Goal: Task Accomplishment & Management: Manage account settings

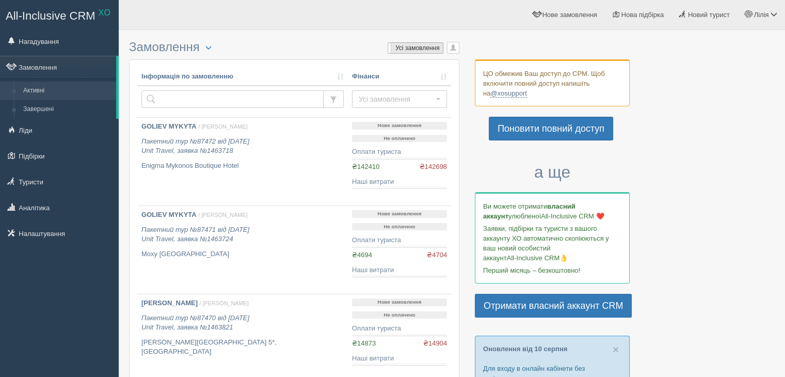
click at [423, 45] on label "Усі замовлення" at bounding box center [415, 48] width 55 height 10
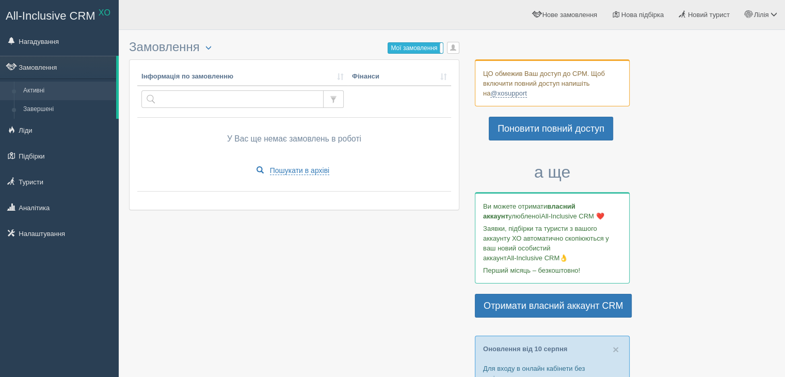
click at [411, 48] on label "Мої замовлення" at bounding box center [415, 48] width 55 height 10
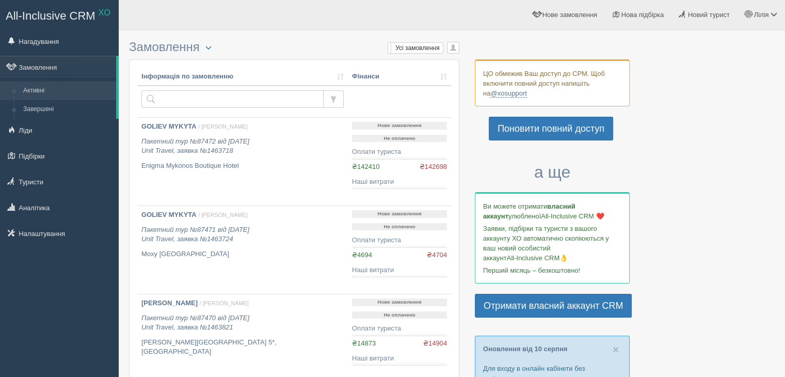
click at [452, 50] on span "button" at bounding box center [453, 47] width 6 height 6
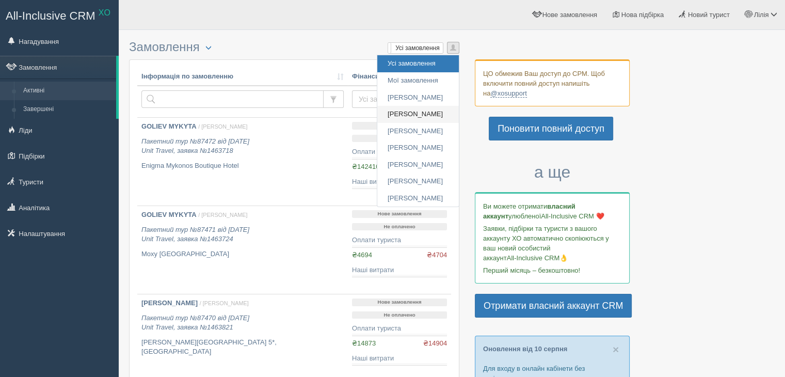
click at [396, 114] on link "[PERSON_NAME]" at bounding box center [418, 114] width 82 height 17
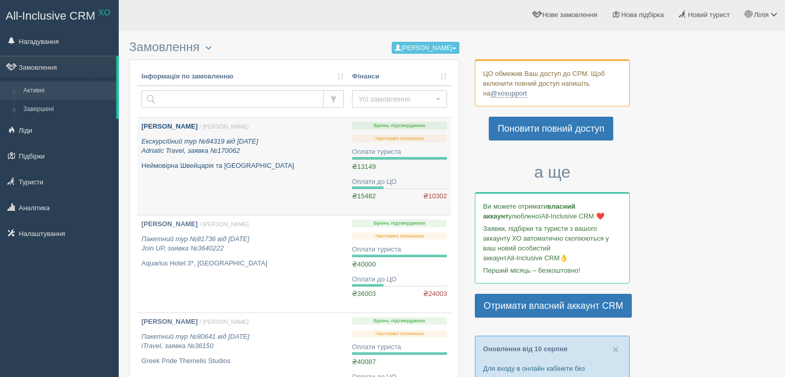
click at [199, 139] on icon "Екскурсійний тур №84319 від [DATE] Adriatic Travel, заявка №170062" at bounding box center [199, 146] width 117 height 18
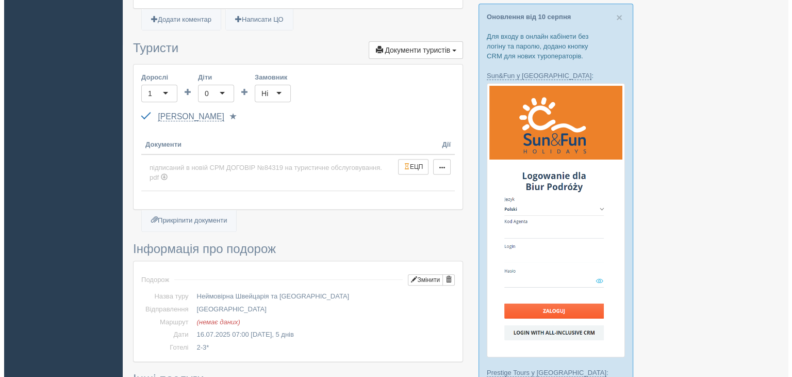
scroll to position [206, 0]
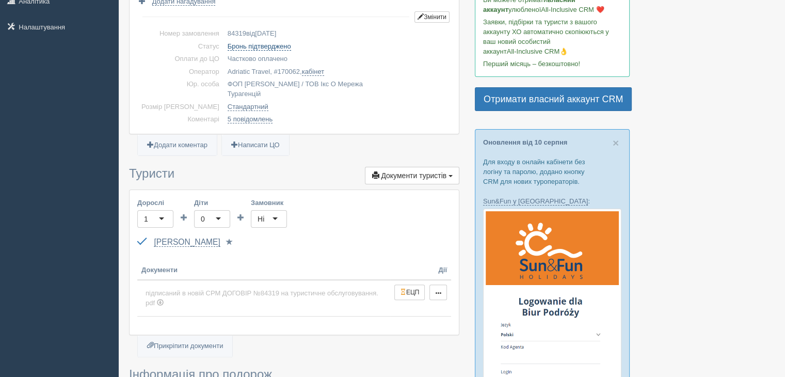
click at [248, 43] on link "Бронь підтверджено" at bounding box center [258, 46] width 63 height 8
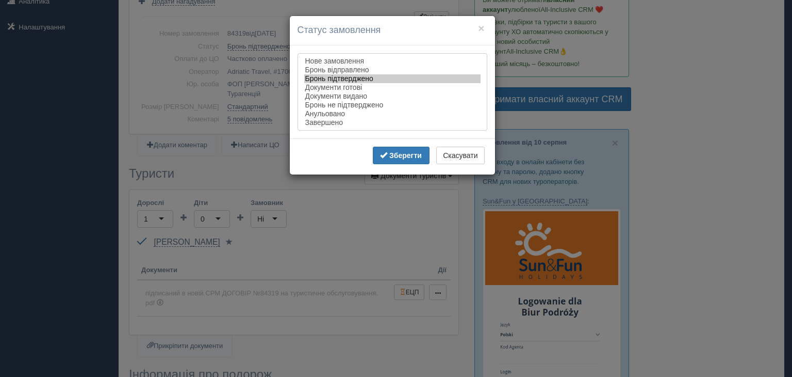
select select "completed"
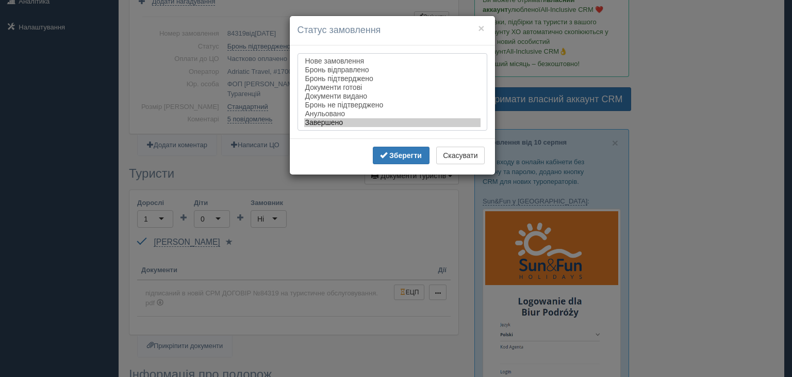
click at [330, 124] on option "Завершено" at bounding box center [392, 122] width 176 height 9
click at [407, 159] on b "Зберегти" at bounding box center [405, 155] width 32 height 8
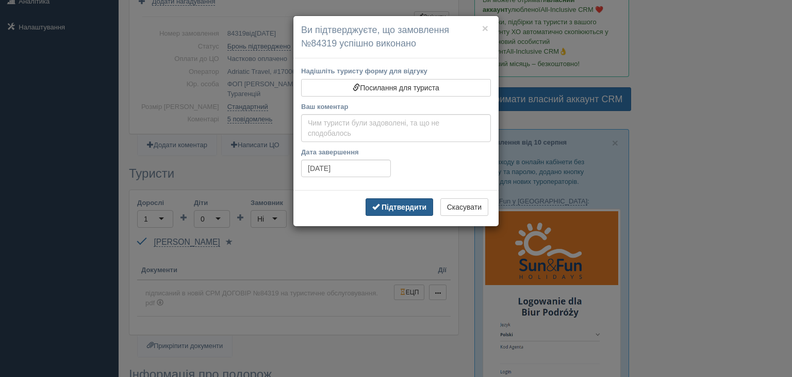
click at [401, 207] on b "Підтвердити" at bounding box center [404, 207] width 45 height 8
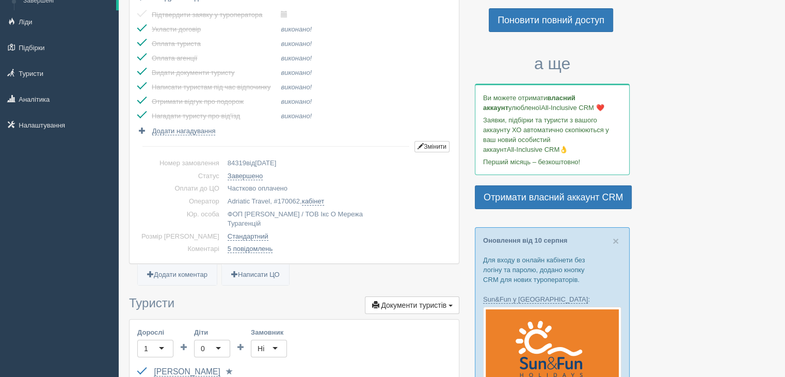
scroll to position [0, 0]
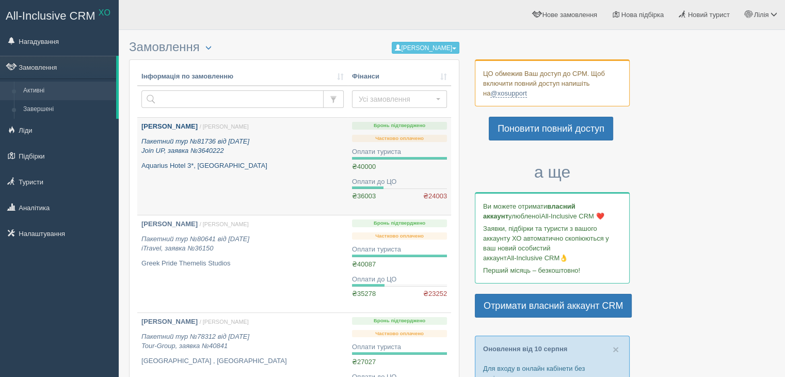
click at [202, 146] on icon "Пакетний тур №81736 від 06.05.2025 Join UP, заявка №3640222" at bounding box center [195, 146] width 108 height 18
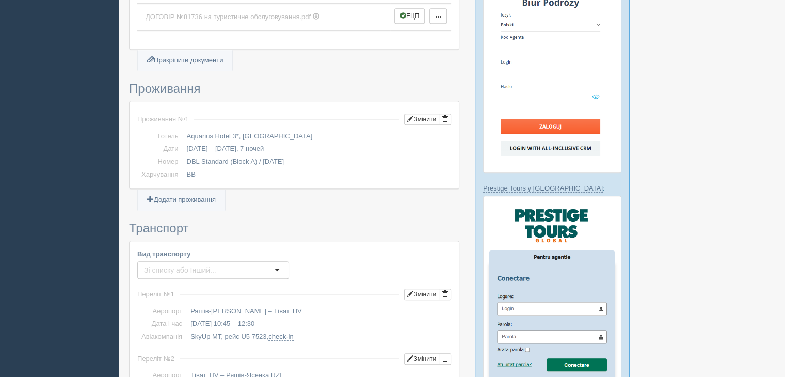
scroll to position [361, 0]
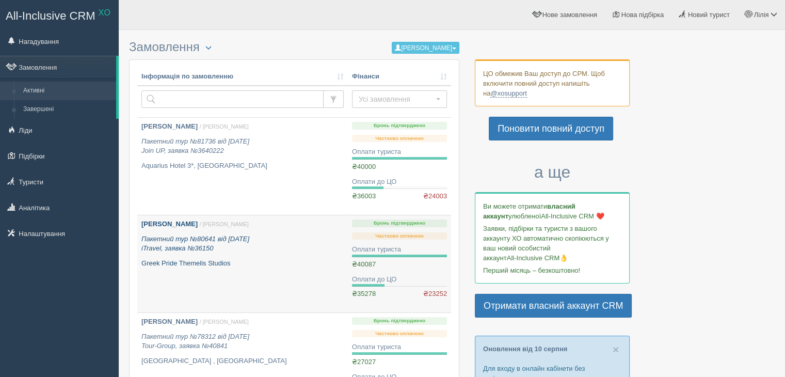
click at [186, 226] on b "Анна Єршова" at bounding box center [169, 224] width 56 height 8
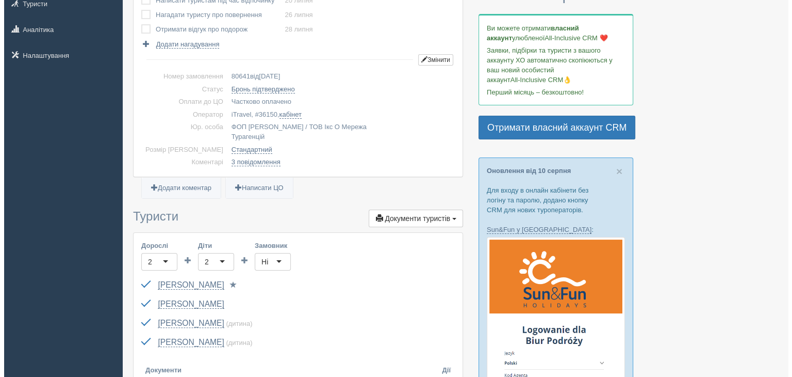
scroll to position [155, 0]
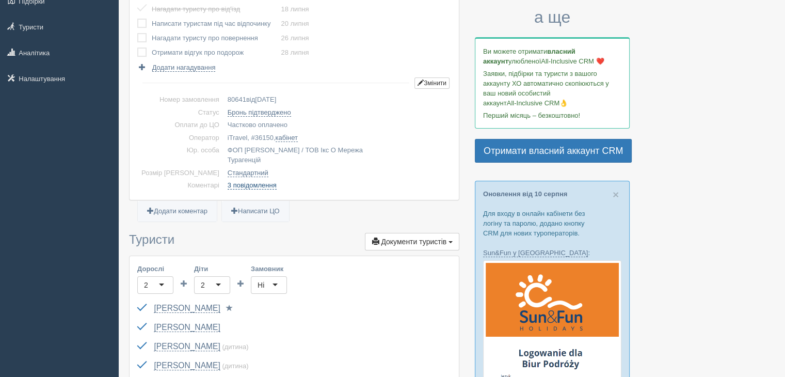
click at [227, 181] on link "3 повідомлення" at bounding box center [251, 185] width 49 height 8
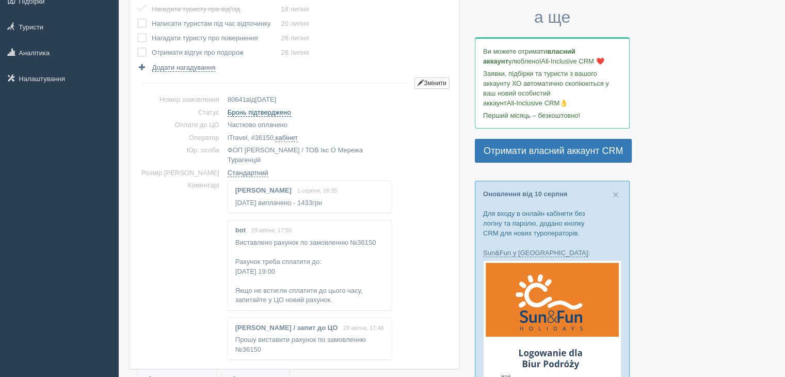
click at [229, 114] on link "Бронь підтверджено" at bounding box center [258, 112] width 63 height 8
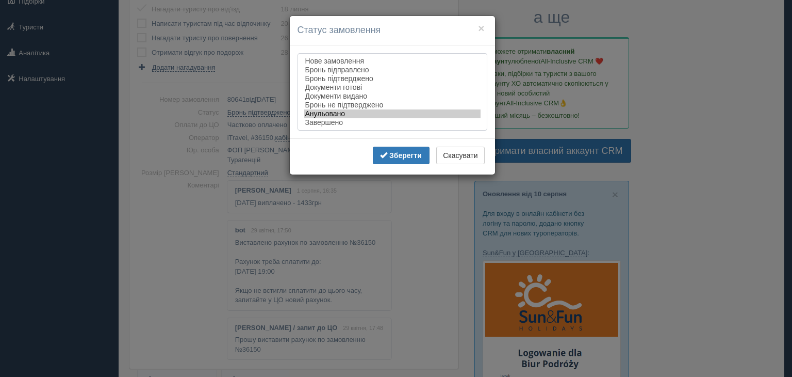
click at [320, 118] on option "Анульовано" at bounding box center [392, 113] width 176 height 9
drag, startPoint x: 322, startPoint y: 126, endPoint x: 349, endPoint y: 139, distance: 29.5
select select "completed"
click at [322, 126] on option "Завершено" at bounding box center [392, 122] width 176 height 9
click at [403, 158] on b "Зберегти" at bounding box center [405, 155] width 32 height 8
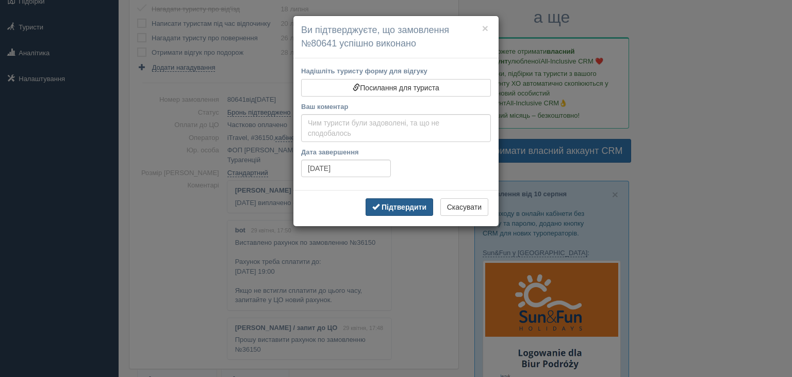
drag, startPoint x: 397, startPoint y: 205, endPoint x: 390, endPoint y: 205, distance: 6.7
click at [397, 205] on b "Підтвердити" at bounding box center [404, 207] width 45 height 8
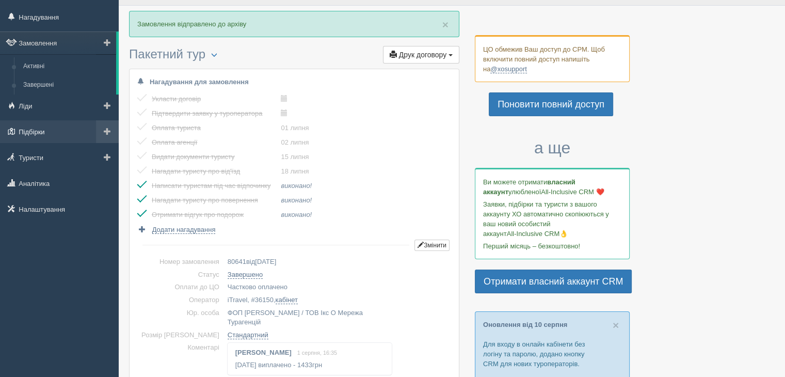
scroll to position [0, 0]
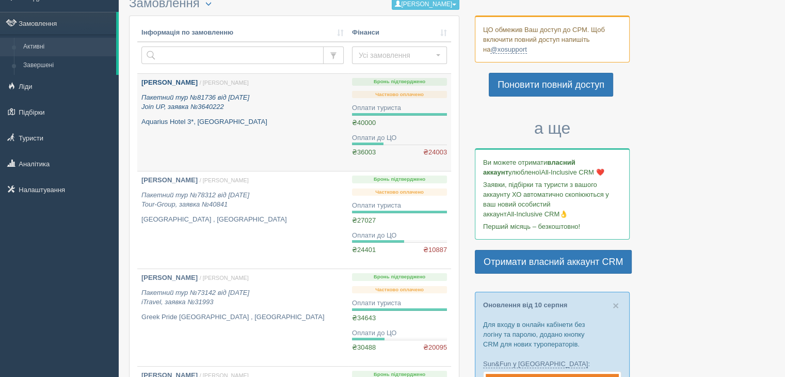
scroll to position [103, 0]
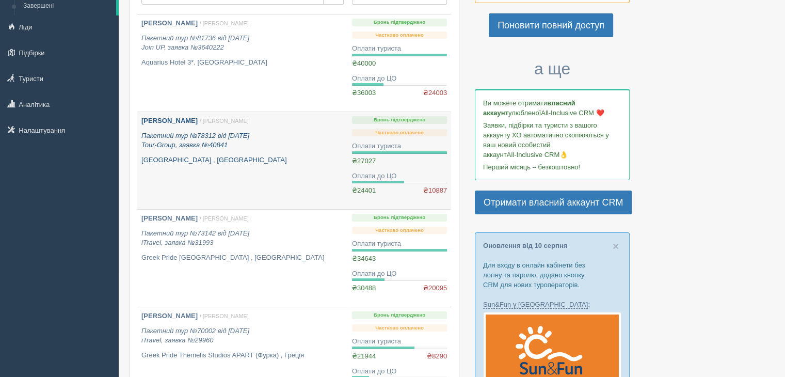
click at [181, 133] on icon "Пакетний тур №78312 від 08.04.2025 Tour-Group, заявка №40841" at bounding box center [195, 141] width 108 height 18
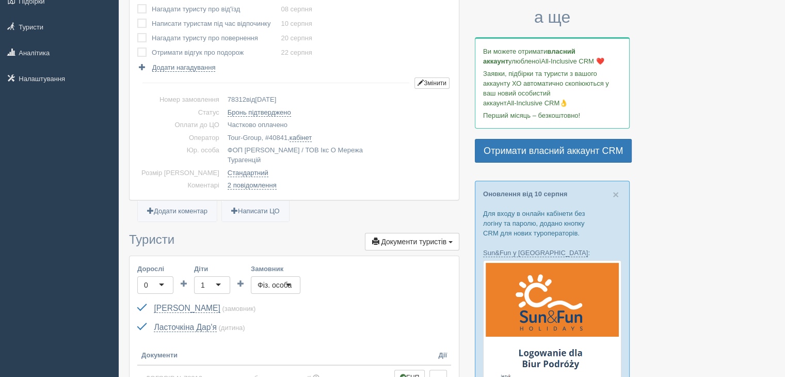
scroll to position [155, 0]
click at [227, 95] on span "78312" at bounding box center [236, 99] width 19 height 8
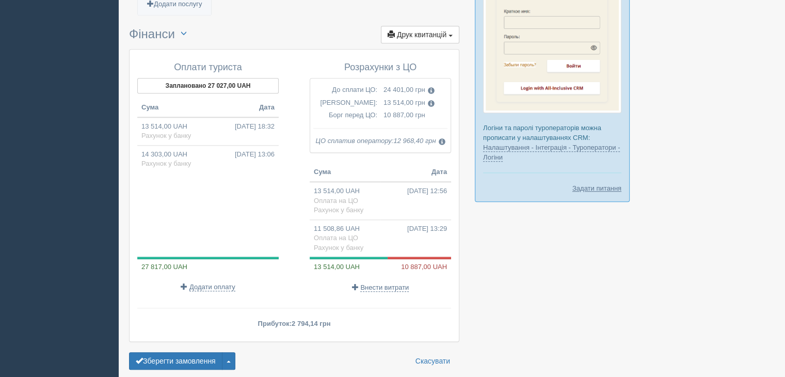
scroll to position [1054, 0]
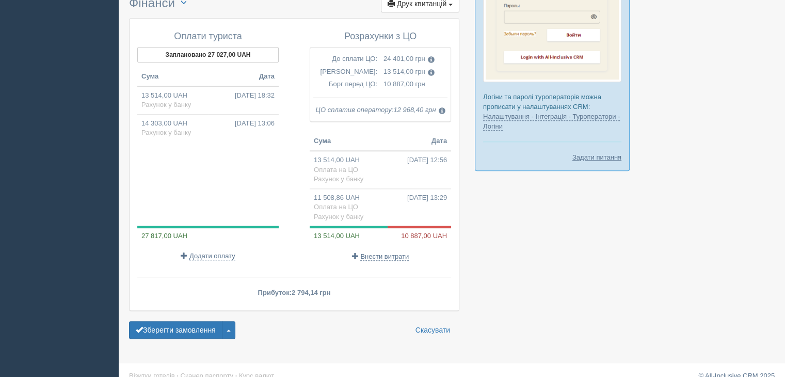
click at [297, 288] on span "2 794,14 грн" at bounding box center [310, 292] width 39 height 8
click at [288, 287] on p "Прибуток: 2 794,14 грн" at bounding box center [294, 292] width 314 height 10
drag, startPoint x: 292, startPoint y: 276, endPoint x: 319, endPoint y: 272, distance: 27.1
click at [319, 272] on div "Оплати туриста Заплановано 27 027,00 UAH Сума Дата 13 514,00 UAH 08.04.2025 18:…" at bounding box center [294, 161] width 314 height 270
copy span "2 794,14"
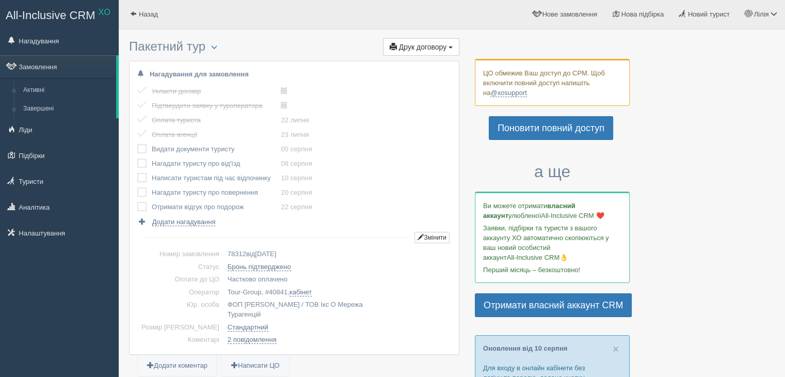
scroll to position [0, 0]
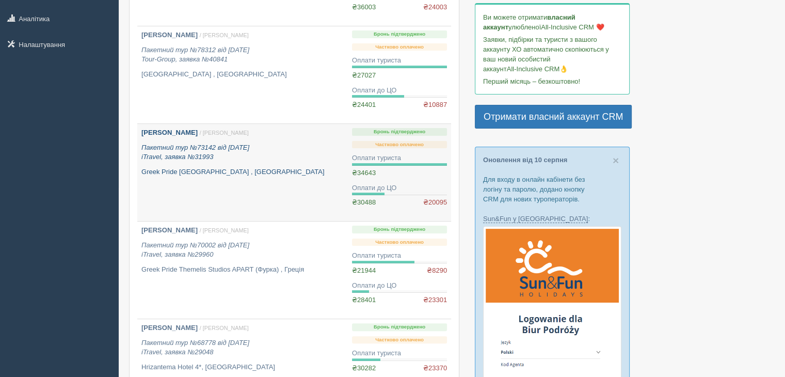
scroll to position [206, 0]
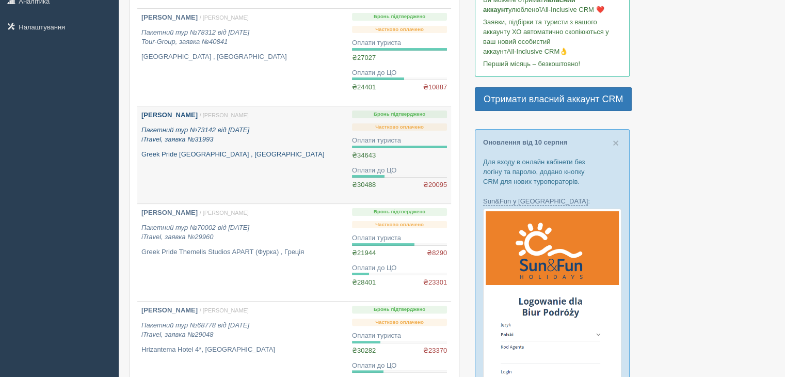
drag, startPoint x: 191, startPoint y: 136, endPoint x: 186, endPoint y: 134, distance: 5.6
click at [190, 136] on icon "Пакетний тур №73142 від [DATE] iTravel, заявка №31993" at bounding box center [195, 135] width 108 height 18
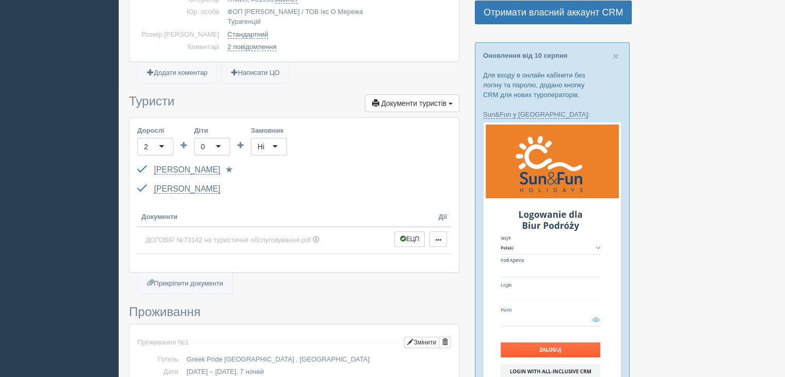
scroll to position [361, 0]
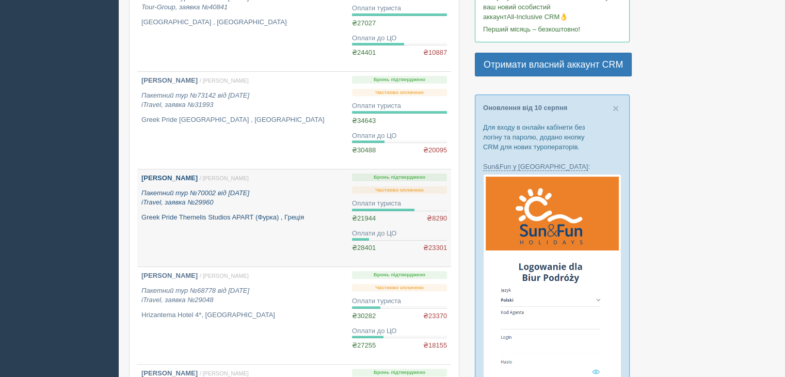
scroll to position [258, 0]
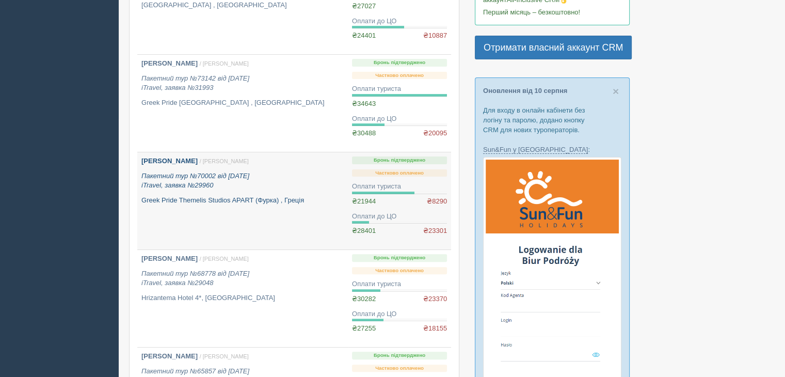
click at [198, 180] on p "Пакетний тур №70002 від 03.02.2025 iTravel, заявка №29960" at bounding box center [242, 180] width 202 height 19
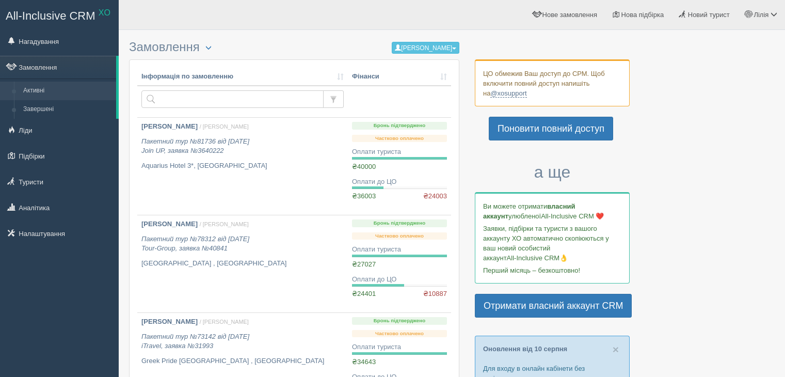
scroll to position [258, 0]
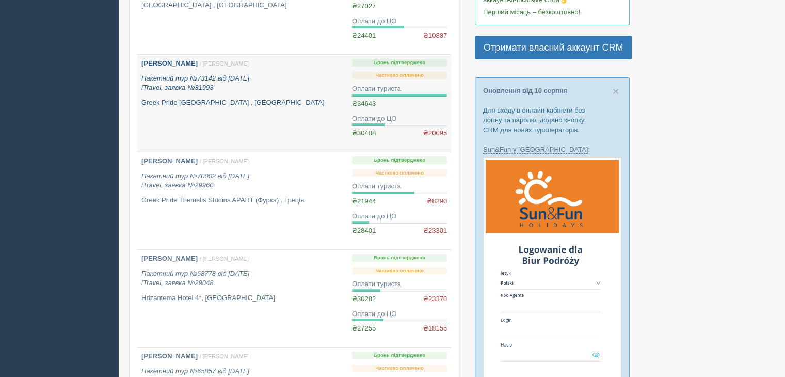
click at [180, 90] on icon "Пакетний тур №73142 від [DATE] iTravel, заявка №31993" at bounding box center [195, 83] width 108 height 18
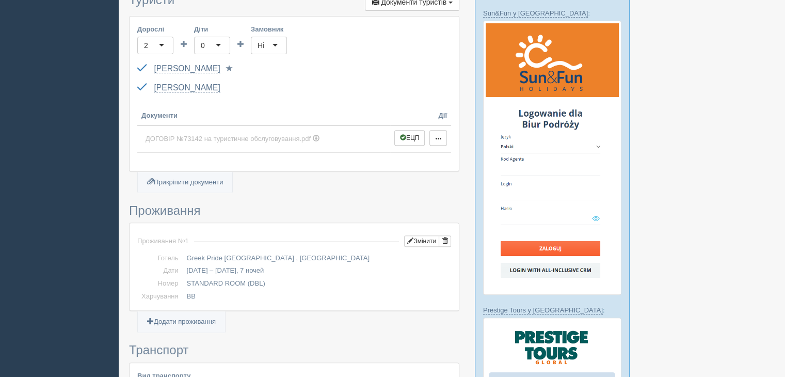
scroll to position [413, 0]
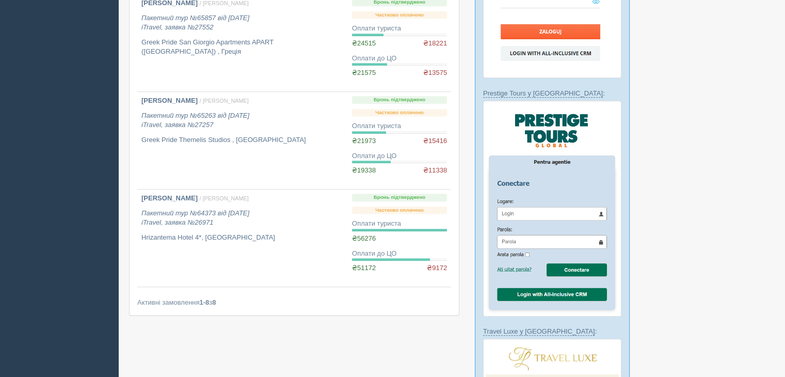
scroll to position [619, 0]
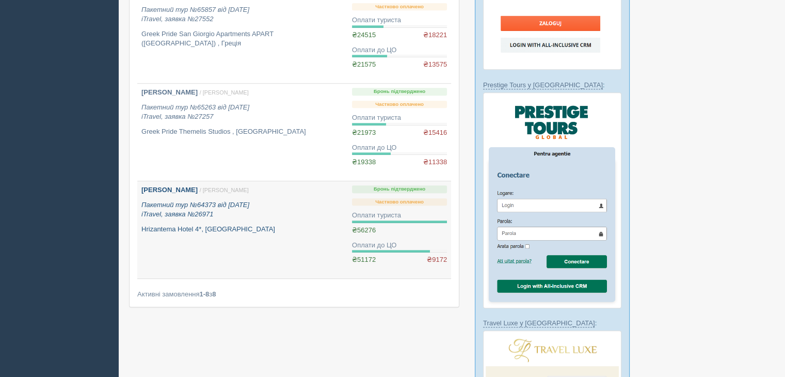
click at [184, 198] on div "Вероніка Поліщук / Оксана К. Пакетний тур №64373 від 02.12.2024 iTravel, заявка…" at bounding box center [242, 209] width 202 height 48
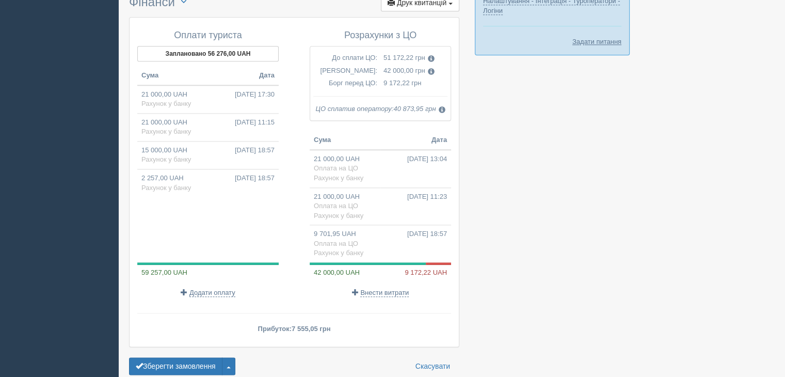
scroll to position [1154, 0]
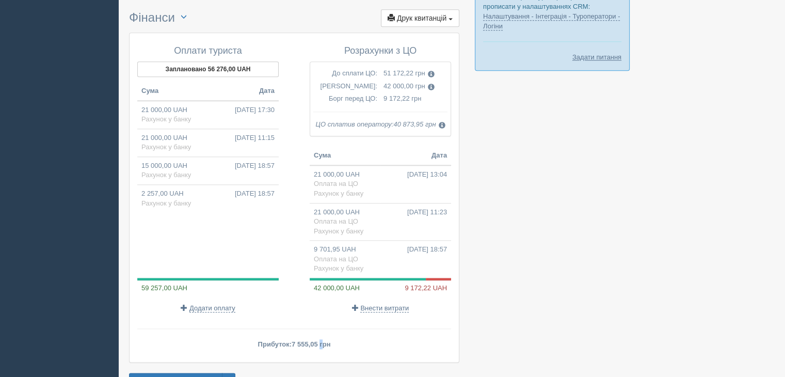
drag, startPoint x: 293, startPoint y: 327, endPoint x: 318, endPoint y: 326, distance: 24.8
click at [318, 340] on span "7 555,05 грн" at bounding box center [310, 344] width 39 height 8
copy span "7 555,05"
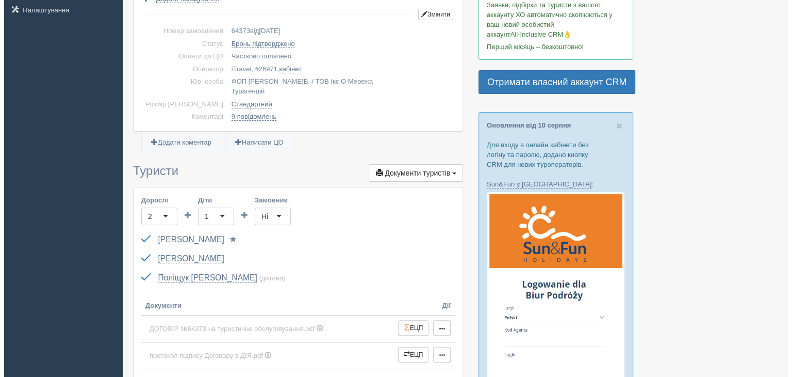
scroll to position [123, 0]
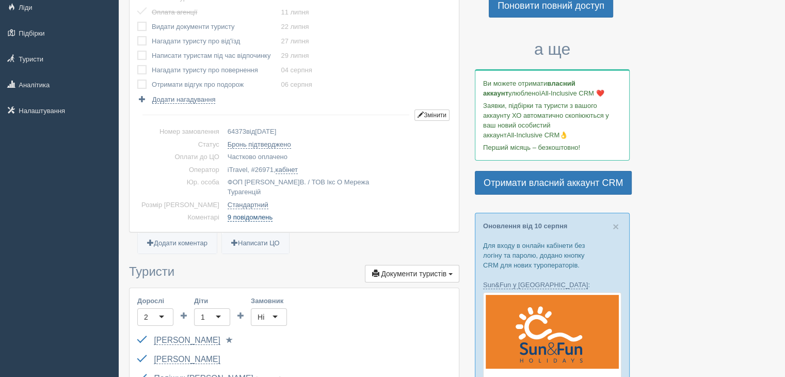
click at [227, 213] on link "9 повідомлень" at bounding box center [249, 217] width 45 height 8
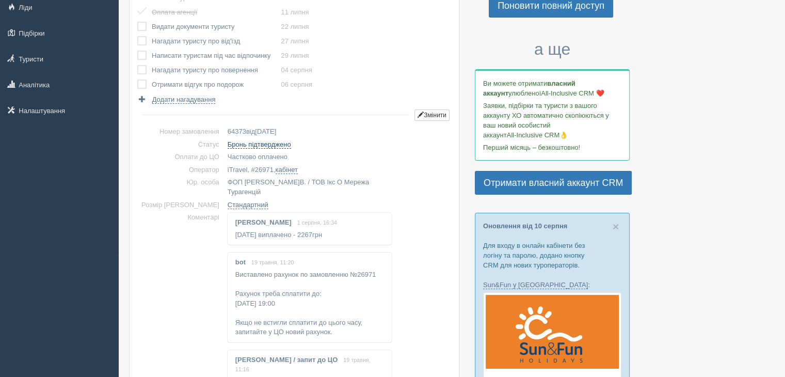
click at [231, 143] on link "Бронь підтверджено" at bounding box center [258, 144] width 63 height 8
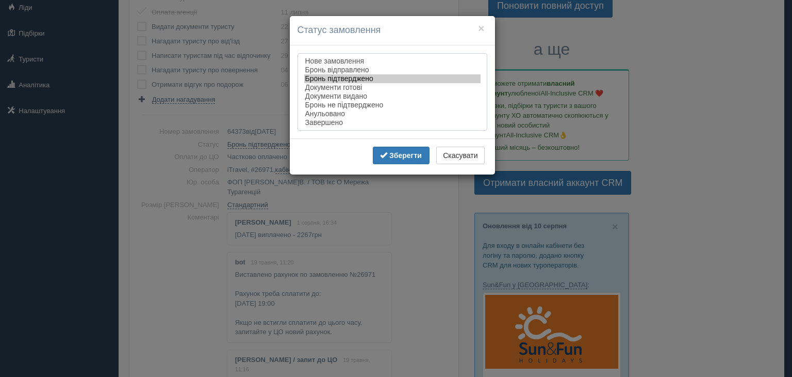
select select "completed"
click at [314, 121] on option "Завершено" at bounding box center [392, 122] width 176 height 9
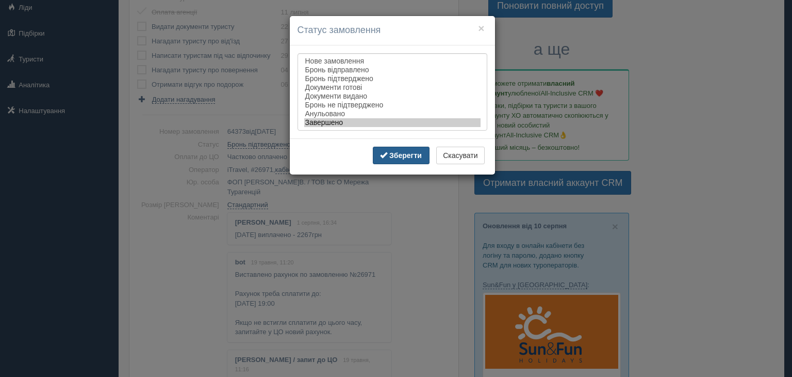
click at [401, 155] on b "Зберегти" at bounding box center [405, 155] width 32 height 8
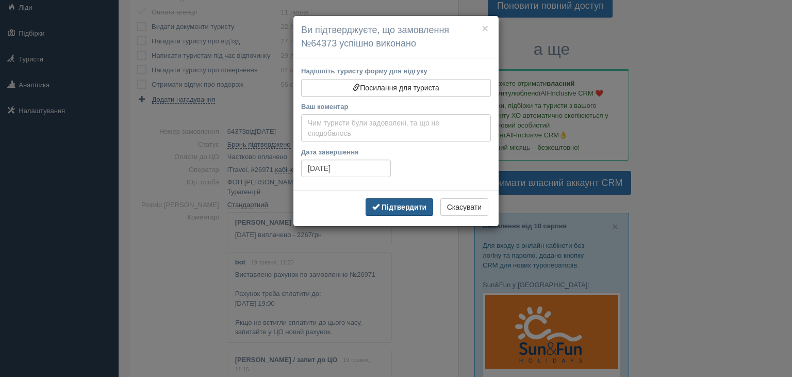
click at [376, 208] on span "button" at bounding box center [375, 206] width 7 height 7
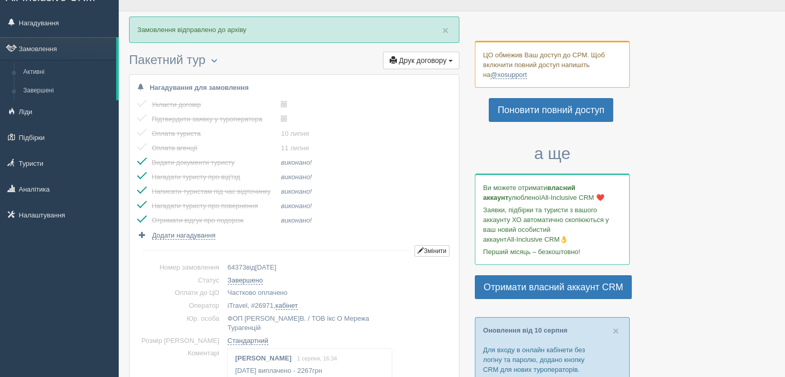
scroll to position [0, 0]
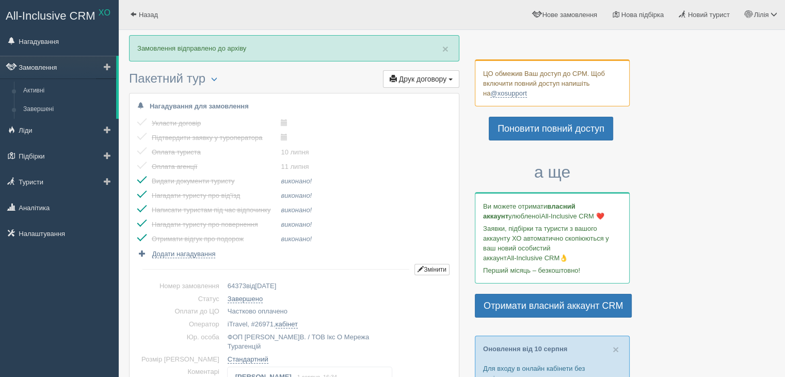
click at [37, 63] on link "Замовлення" at bounding box center [58, 67] width 116 height 23
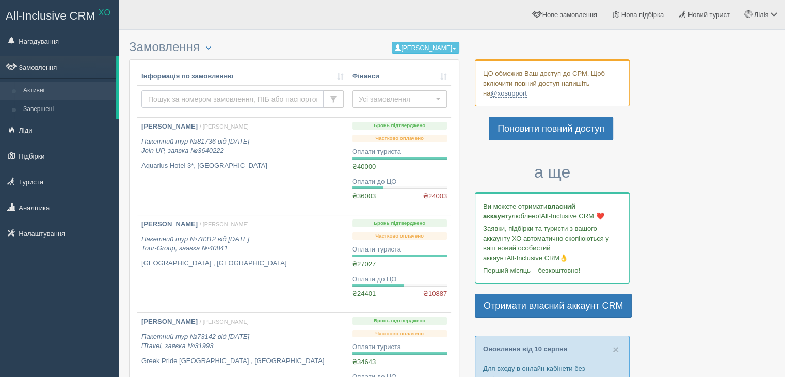
click at [198, 91] on input "text" at bounding box center [232, 99] width 182 height 18
paste input "69596"
type input "69596"
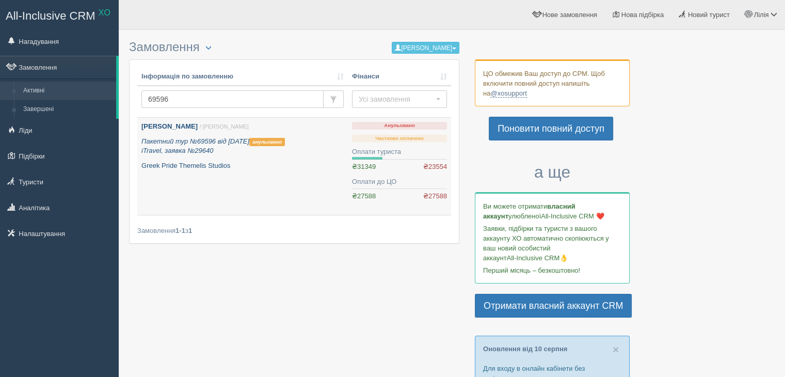
click at [225, 149] on p "Пакетний тур №69596 від [DATE] анульовано iTravel, заявка №29640" at bounding box center [242, 146] width 202 height 19
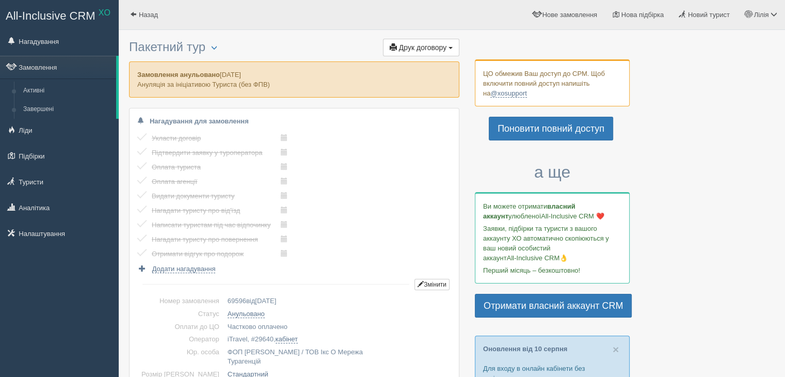
scroll to position [206, 0]
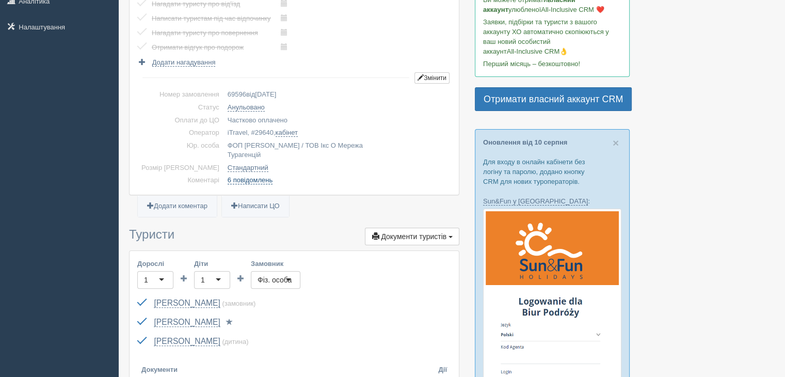
click at [227, 176] on link "6 повідомлень" at bounding box center [249, 180] width 45 height 8
